Goal: Task Accomplishment & Management: Manage account settings

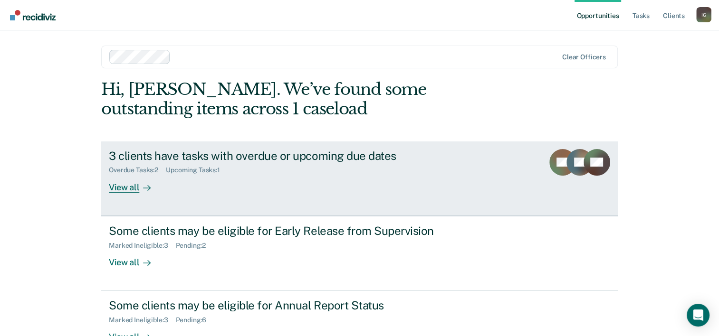
click at [327, 190] on div "3 clients have tasks with overdue or upcoming due dates Overdue Tasks : 2 Upcom…" at bounding box center [287, 171] width 356 height 44
